Goal: Task Accomplishment & Management: Use online tool/utility

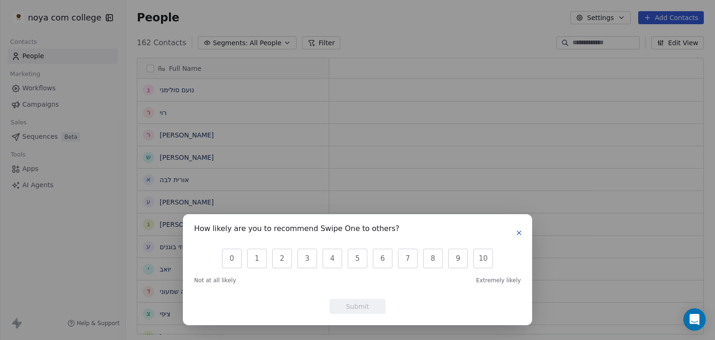
scroll to position [7, 7]
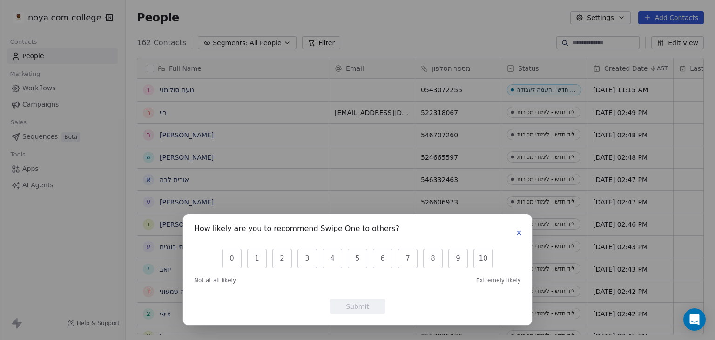
click at [516, 235] on icon "button" at bounding box center [518, 232] width 7 height 7
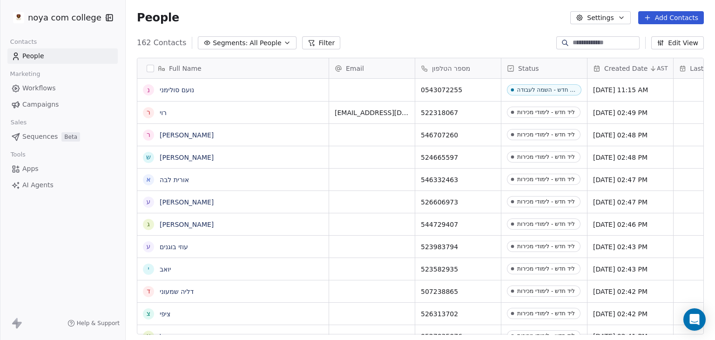
click at [32, 170] on span "Apps" at bounding box center [30, 169] width 16 height 10
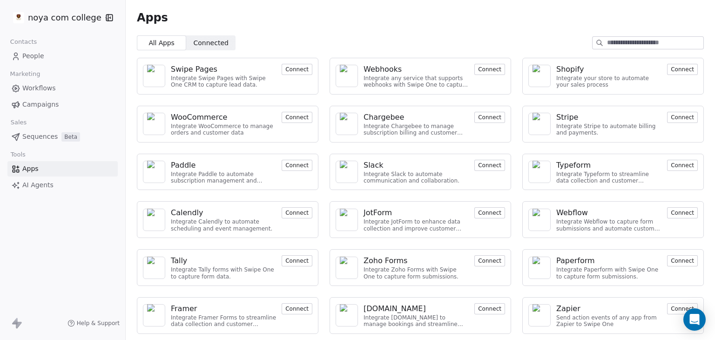
click at [639, 41] on input at bounding box center [655, 43] width 96 height 12
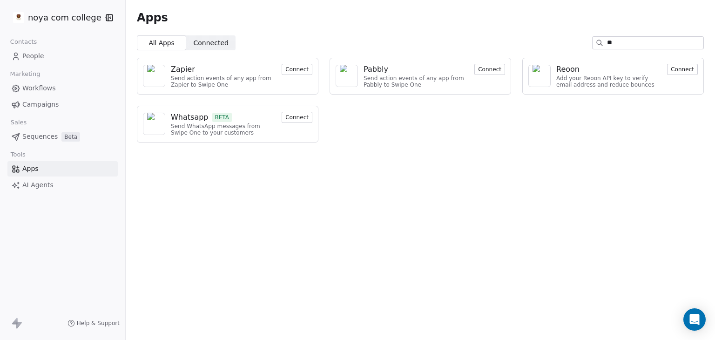
type input "*"
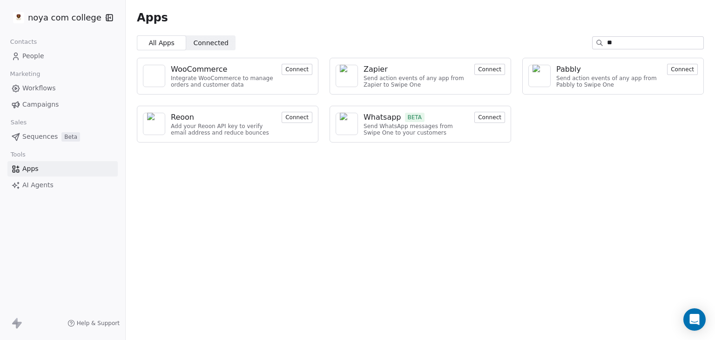
type input "*"
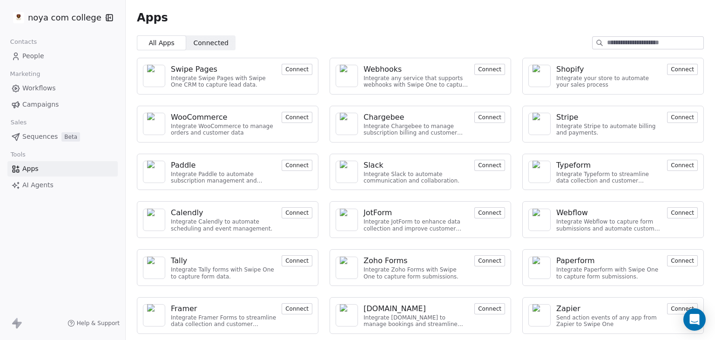
click at [641, 44] on input at bounding box center [655, 43] width 96 height 12
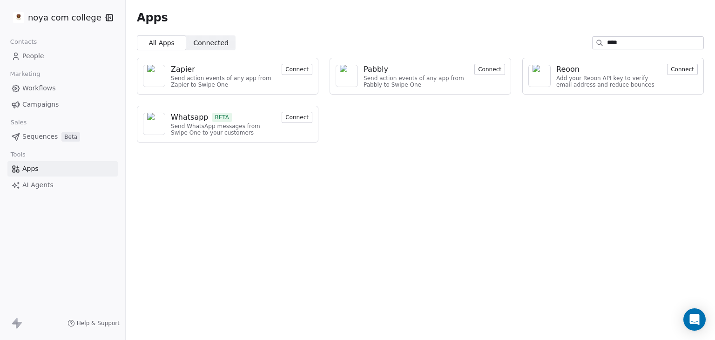
type input "****"
click at [243, 73] on div "Zapier" at bounding box center [223, 69] width 105 height 11
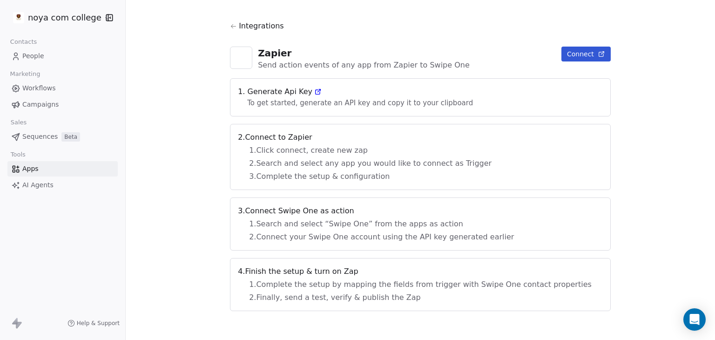
scroll to position [9, 0]
click at [326, 102] on span "To get started, generate an API key and copy it to your clipboard" at bounding box center [360, 103] width 244 height 8
click at [320, 90] on icon at bounding box center [319, 90] width 3 height 3
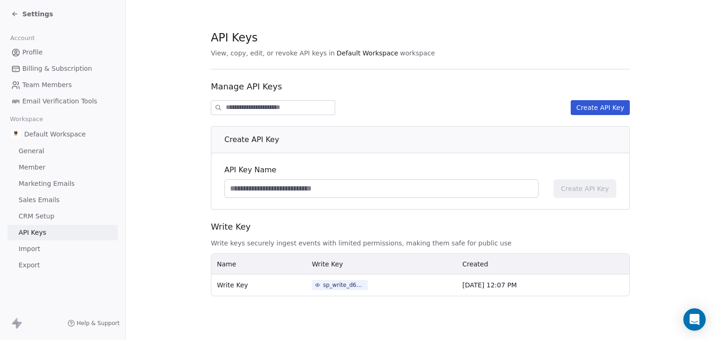
click at [602, 107] on button "Create API Key" at bounding box center [600, 107] width 59 height 15
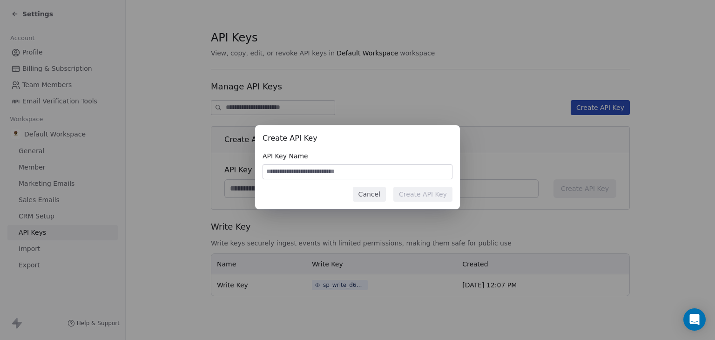
click at [296, 171] on input at bounding box center [357, 172] width 189 height 14
click at [296, 171] on input "*" at bounding box center [357, 172] width 189 height 14
click at [295, 171] on input "*" at bounding box center [357, 172] width 189 height 14
type input "******"
click at [438, 192] on button "Create API Key" at bounding box center [422, 194] width 59 height 15
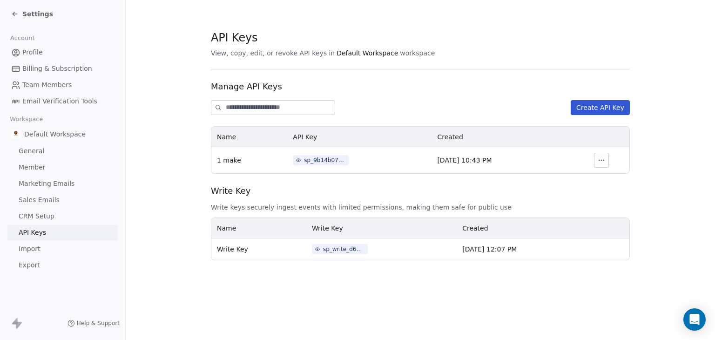
click at [605, 160] on icon "button" at bounding box center [601, 159] width 7 height 7
click at [580, 159] on td at bounding box center [601, 160] width 56 height 26
click at [325, 158] on div "sp_9b14b078407a4c8ab67cb9d5214225c6" at bounding box center [325, 160] width 42 height 8
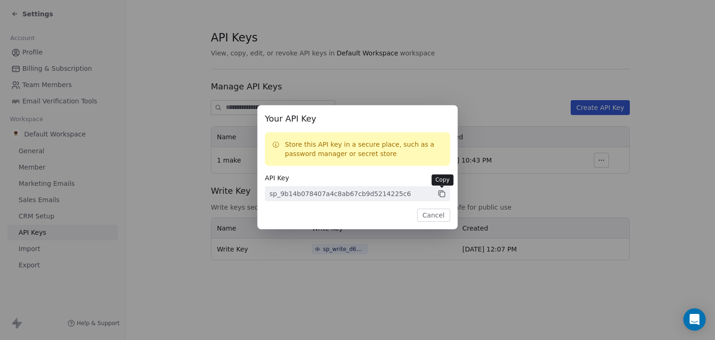
click at [442, 192] on icon at bounding box center [442, 194] width 8 height 8
click at [404, 74] on div "Your API Key Store this API key in a secure place, such as a password manager o…" at bounding box center [357, 170] width 715 height 340
